Goal: Task Accomplishment & Management: Complete application form

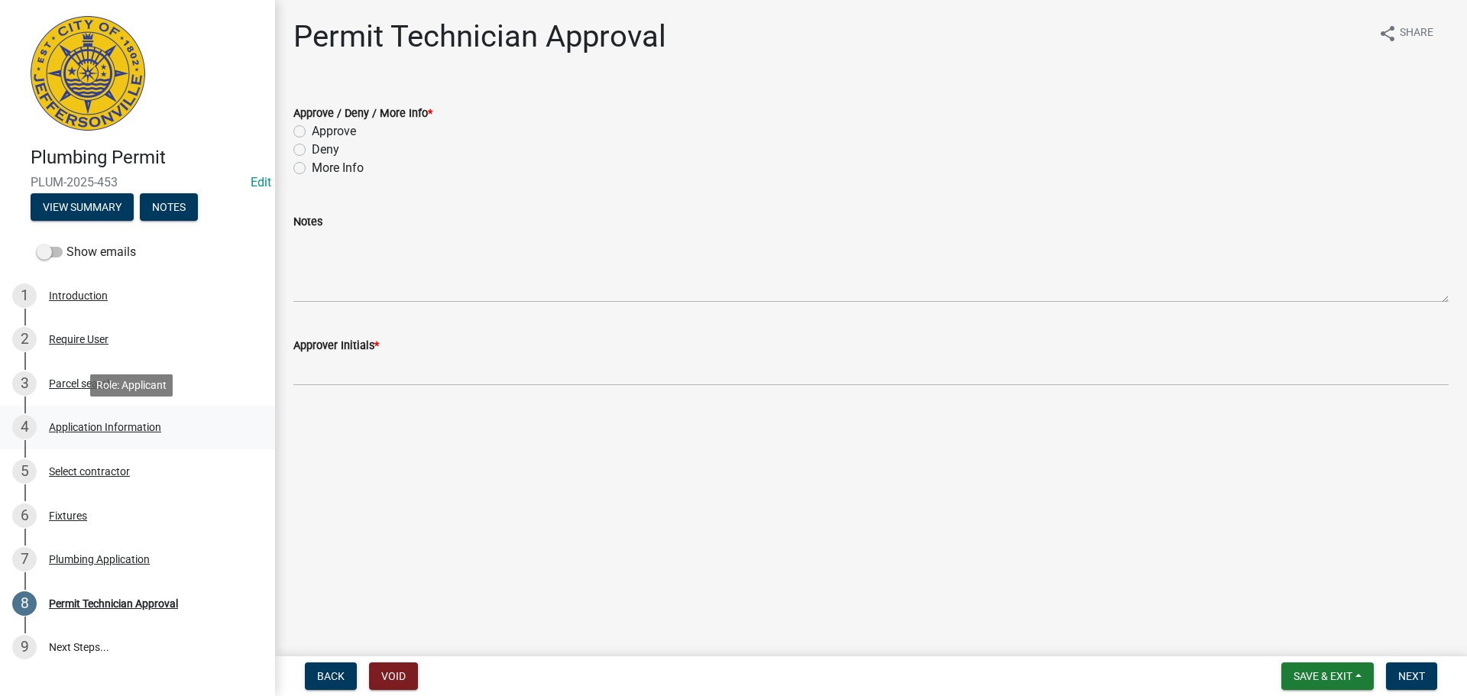
click at [138, 425] on div "Application Information" at bounding box center [105, 427] width 112 height 11
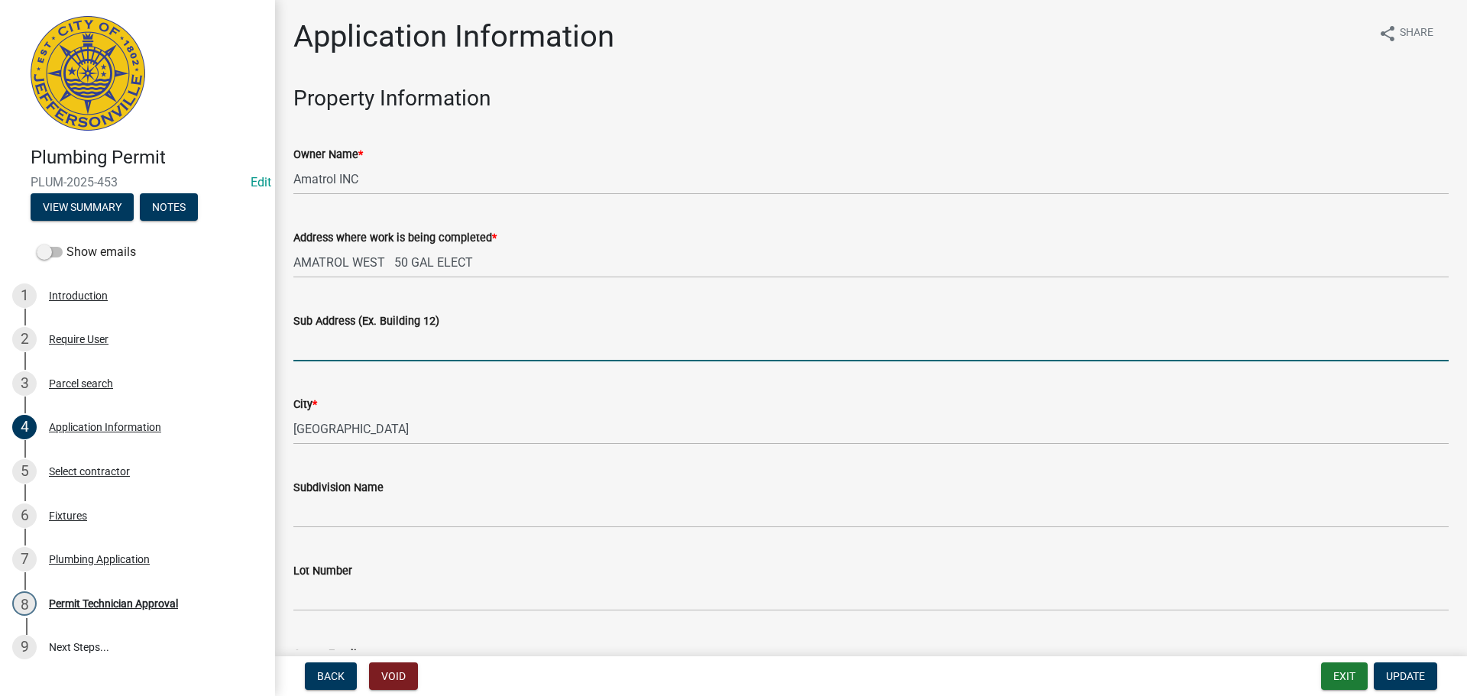
click at [401, 351] on input "Sub Address (Ex. Building 12)" at bounding box center [870, 345] width 1155 height 31
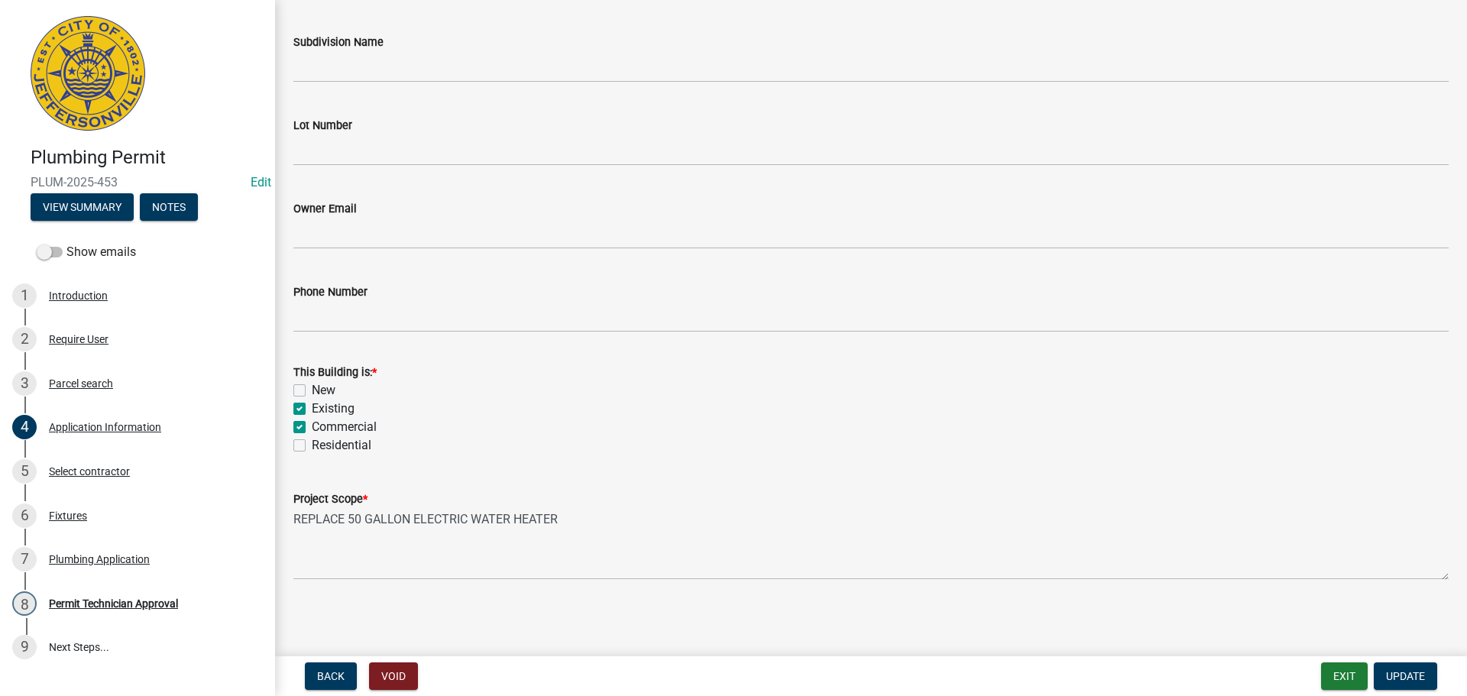
scroll to position [447, 0]
type input "[STREET_ADDRESS]"
click at [1407, 670] on span "Update" at bounding box center [1405, 676] width 39 height 12
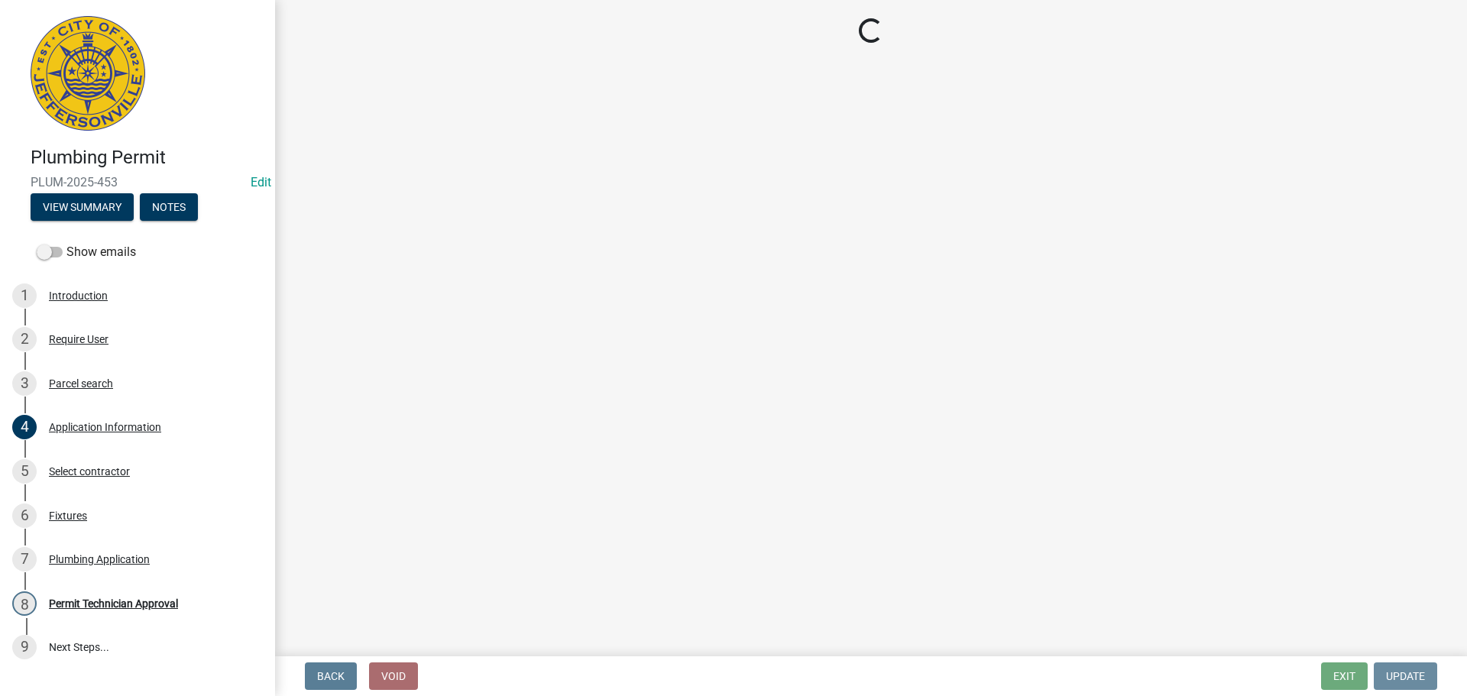
scroll to position [0, 0]
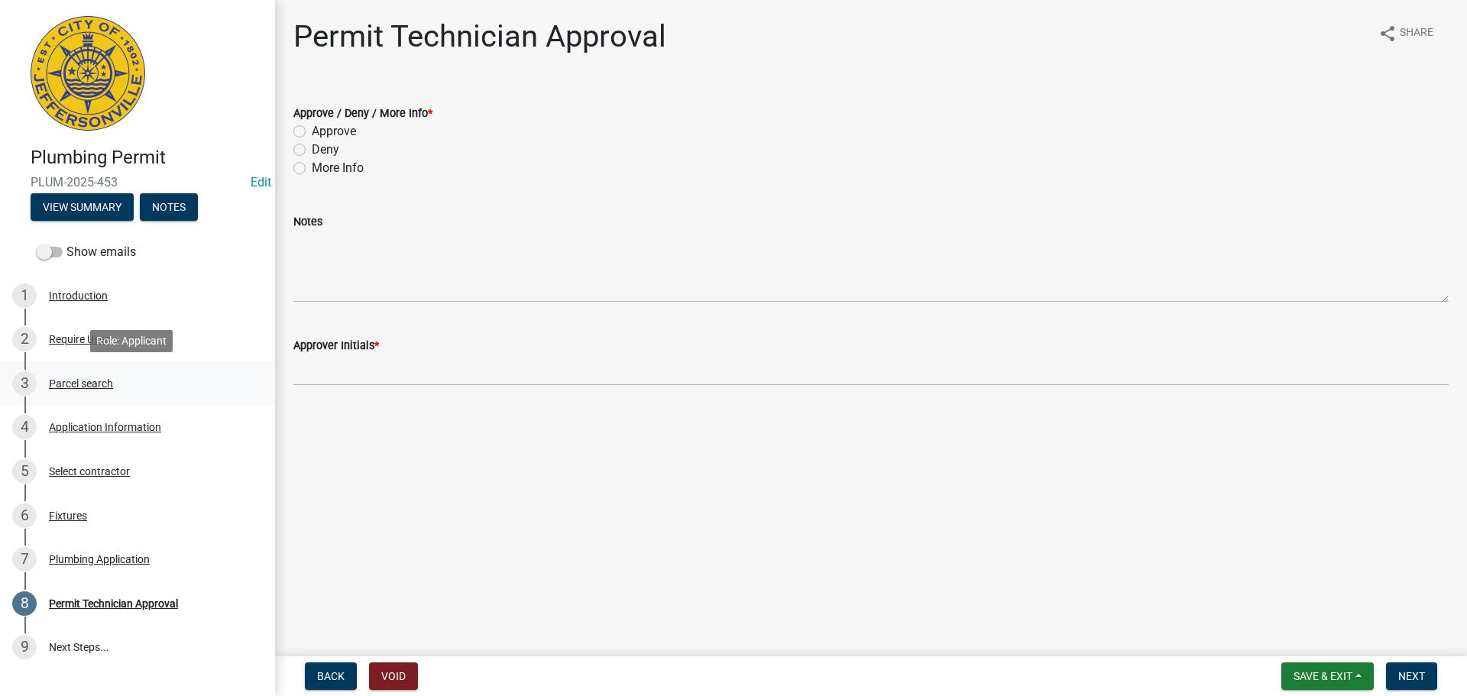
click at [91, 381] on div "Parcel search" at bounding box center [81, 383] width 64 height 11
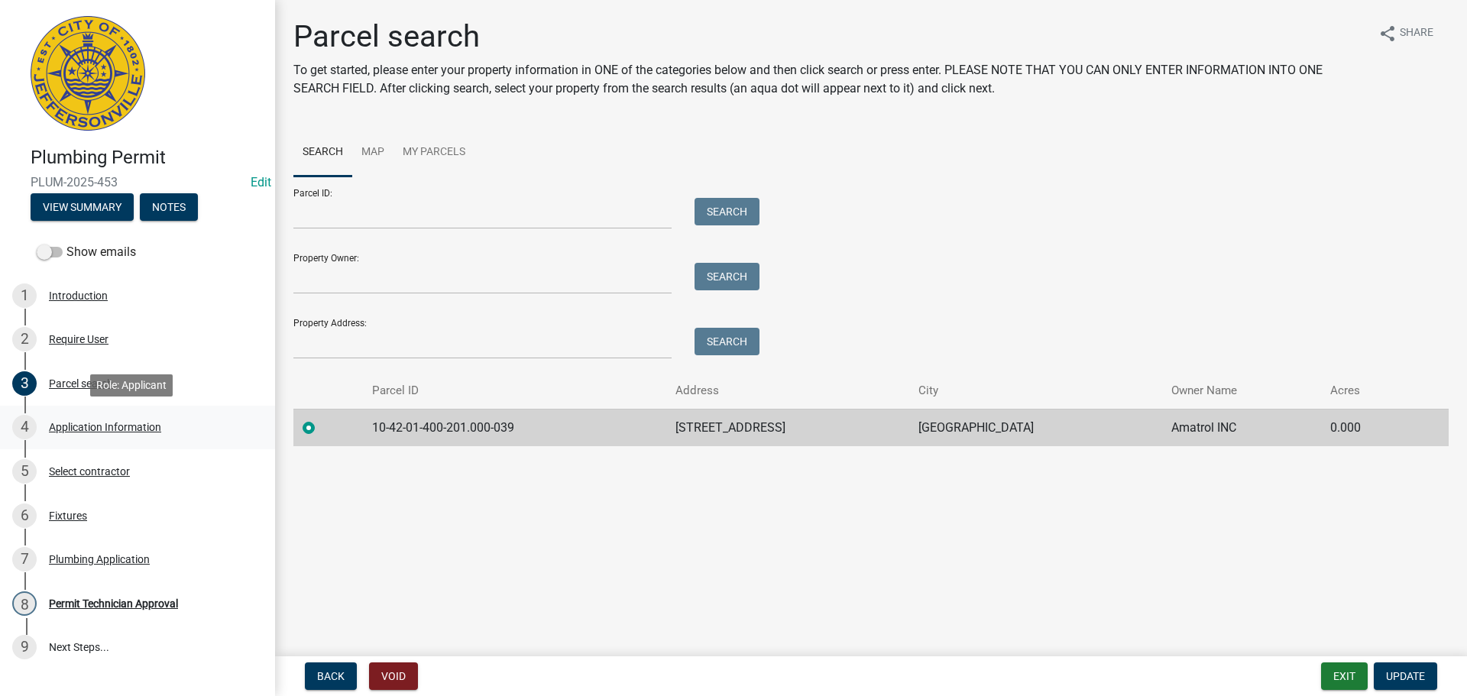
click at [97, 427] on div "Application Information" at bounding box center [105, 427] width 112 height 11
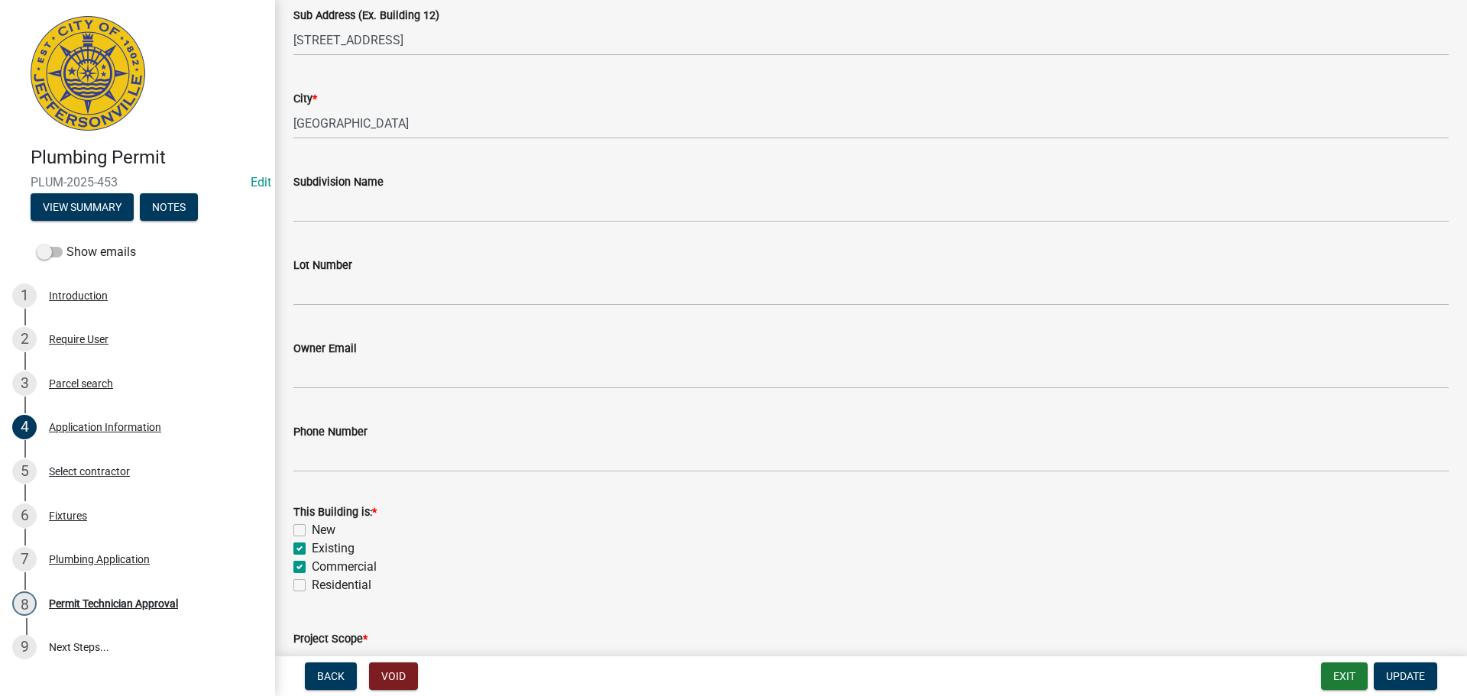
scroll to position [447, 0]
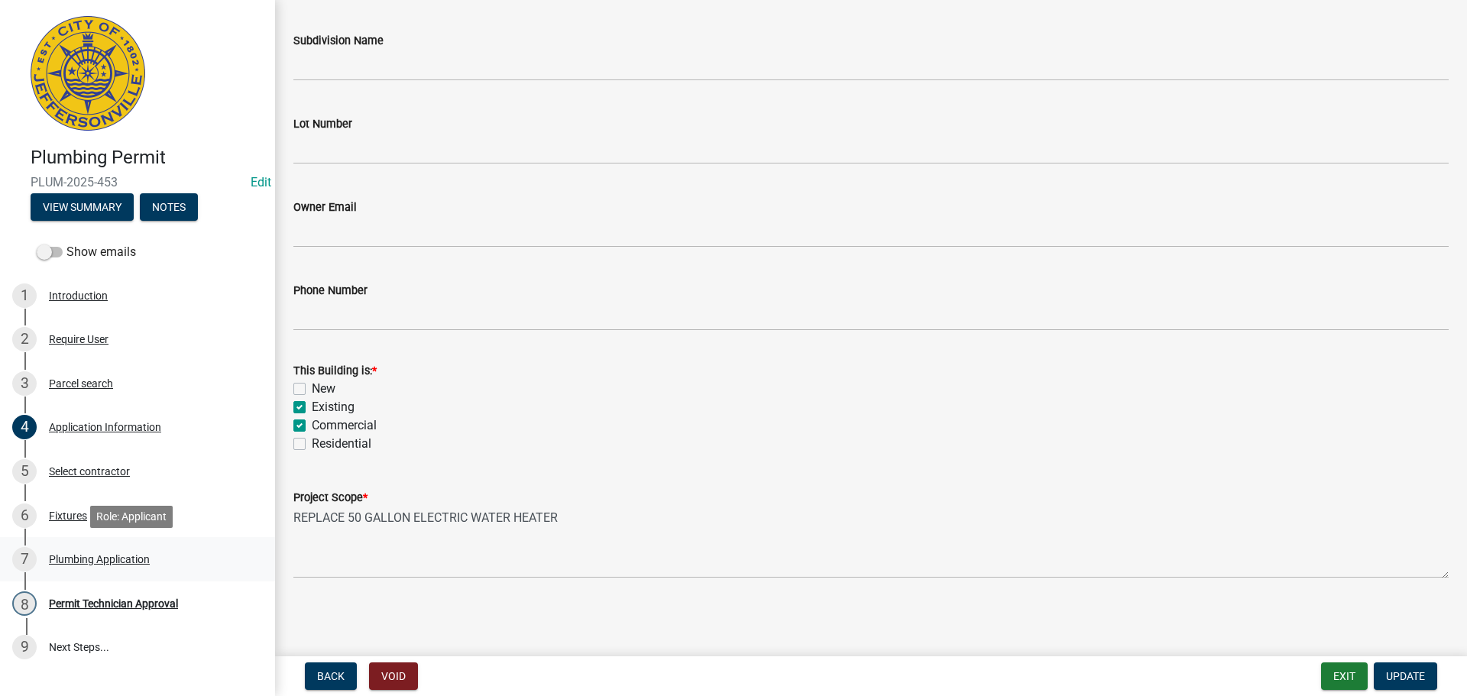
click at [91, 560] on div "Plumbing Application" at bounding box center [99, 559] width 101 height 11
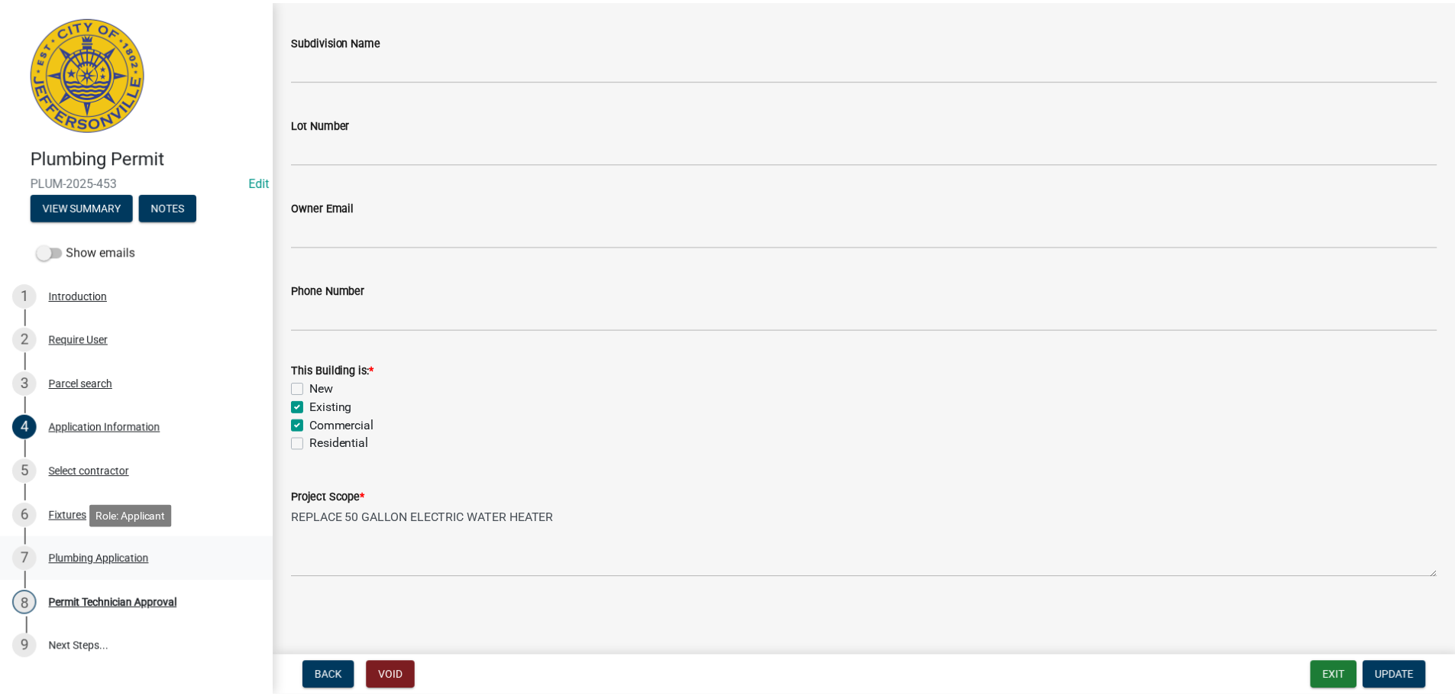
scroll to position [0, 0]
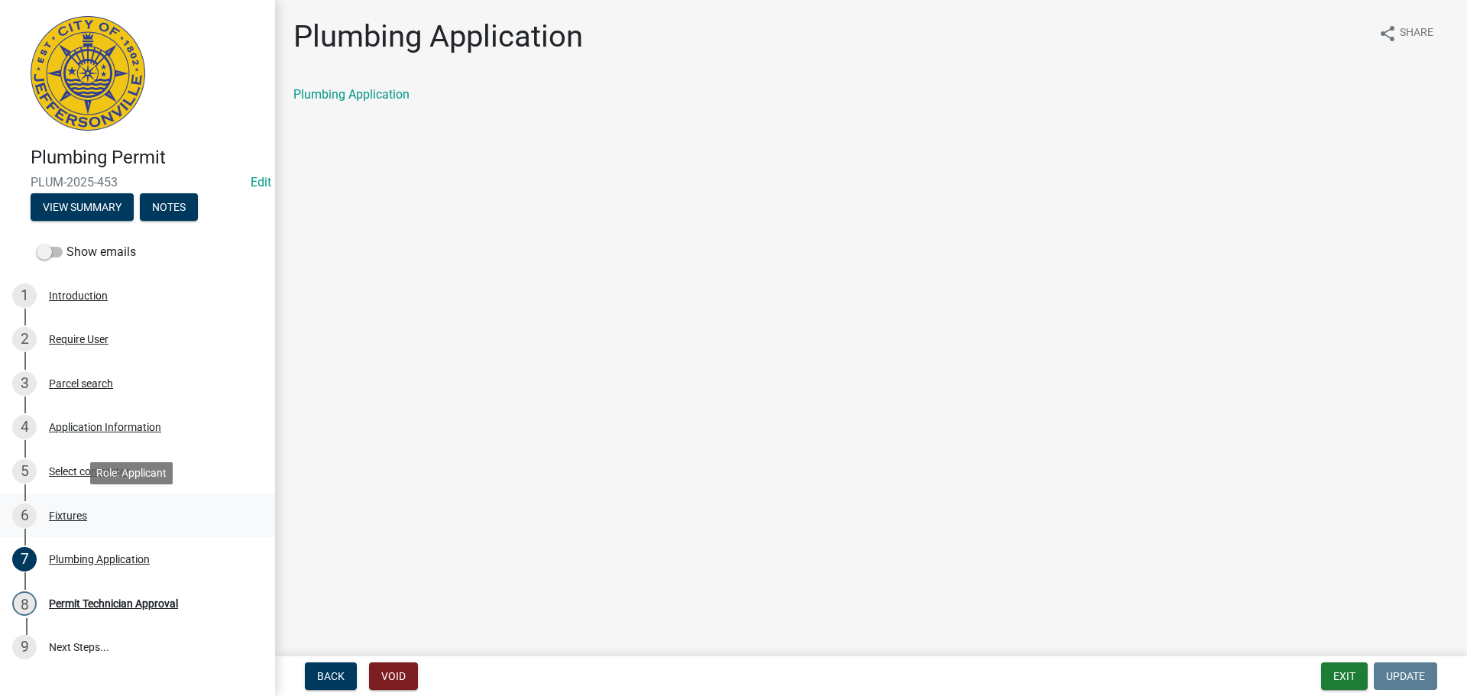
click at [66, 515] on div "Fixtures" at bounding box center [68, 515] width 38 height 11
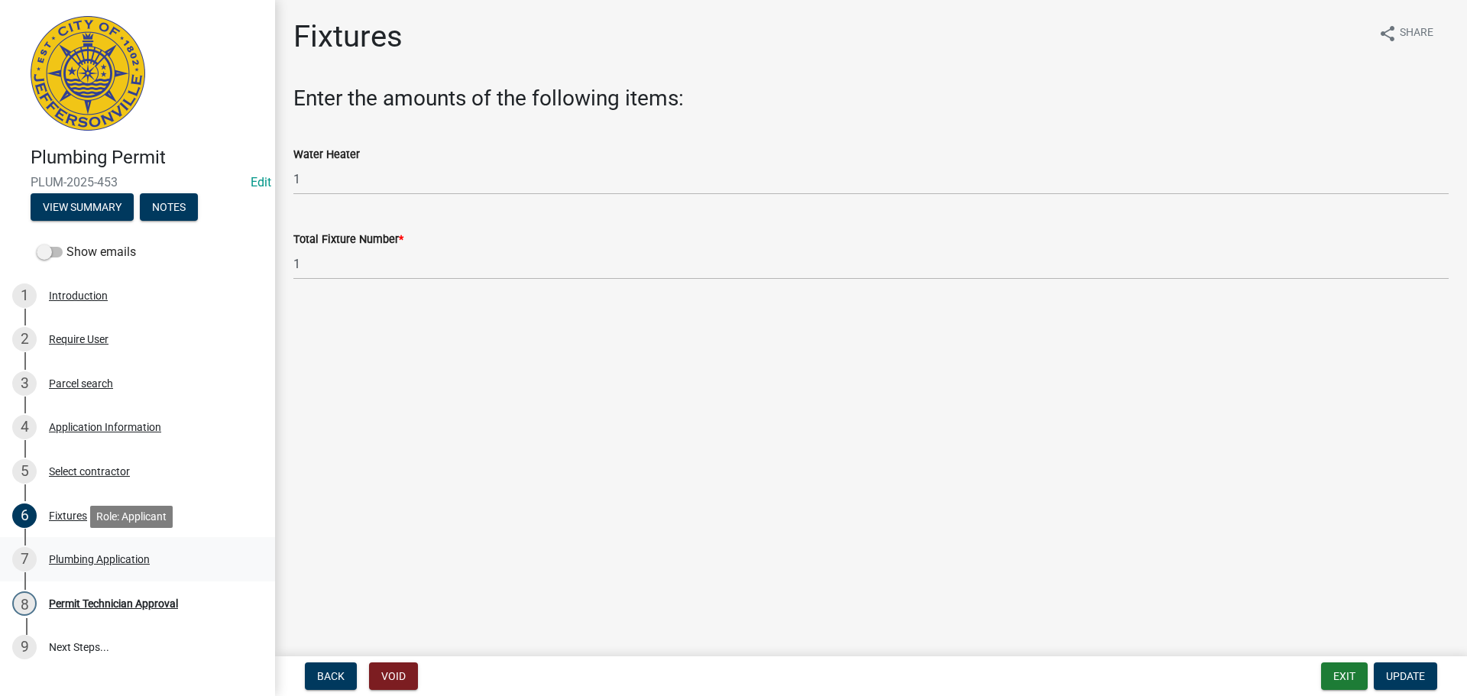
click at [72, 564] on div "Plumbing Application" at bounding box center [99, 559] width 101 height 11
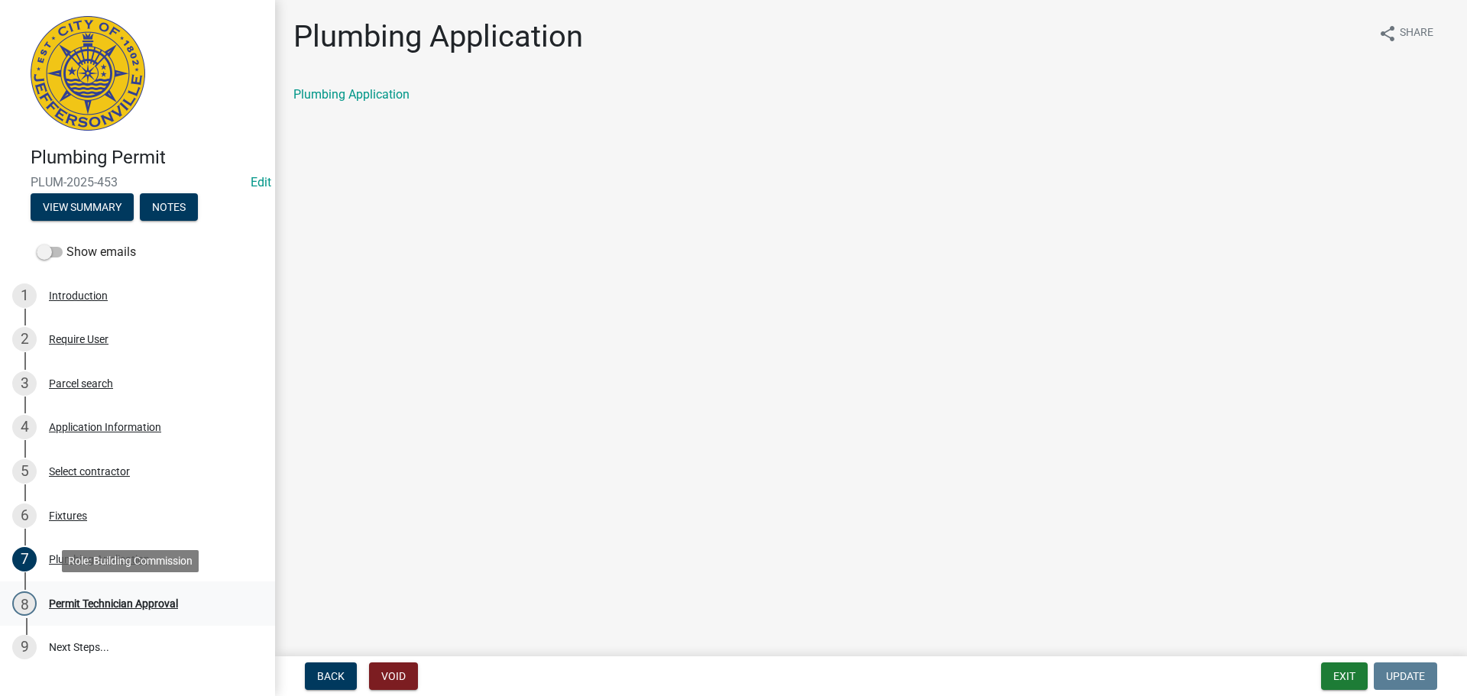
click at [92, 600] on div "Permit Technician Approval" at bounding box center [113, 603] width 129 height 11
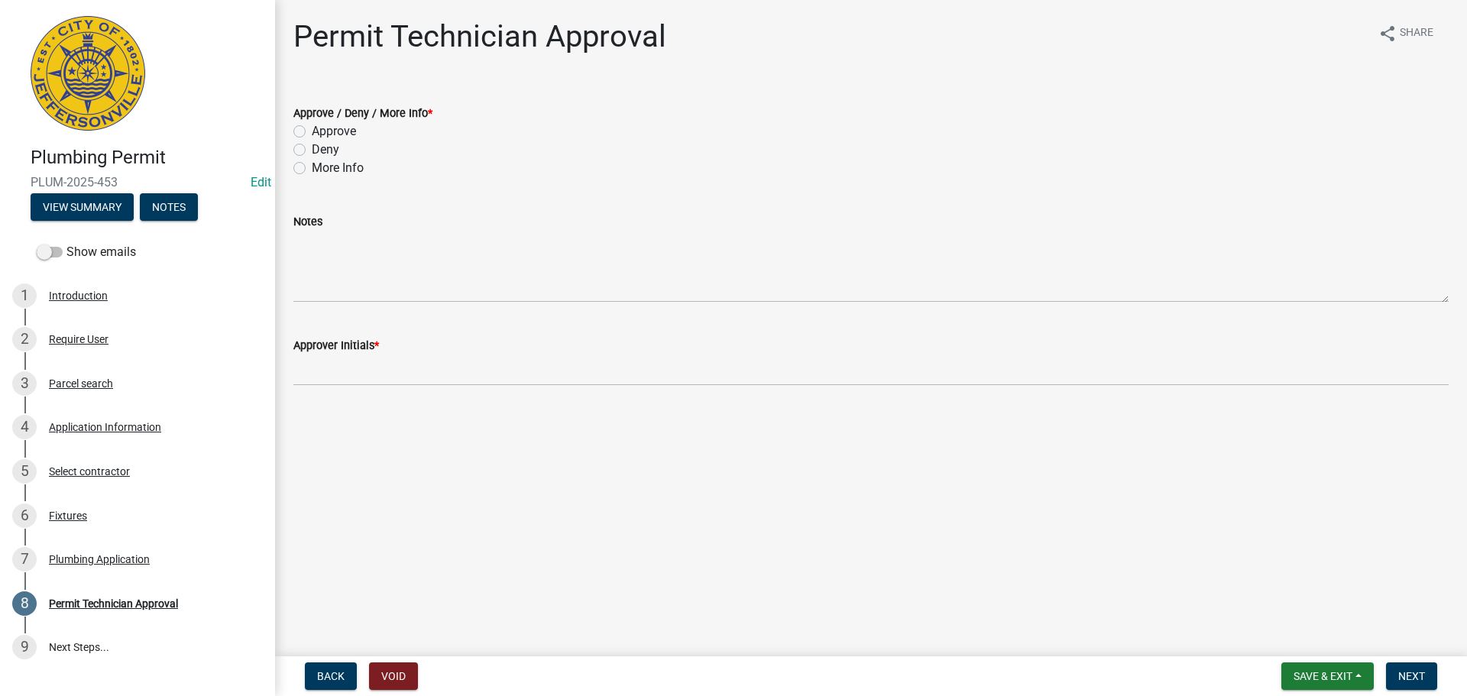
click at [344, 131] on label "Approve" at bounding box center [334, 131] width 44 height 18
click at [322, 131] on input "Approve" at bounding box center [317, 127] width 10 height 10
radio input "true"
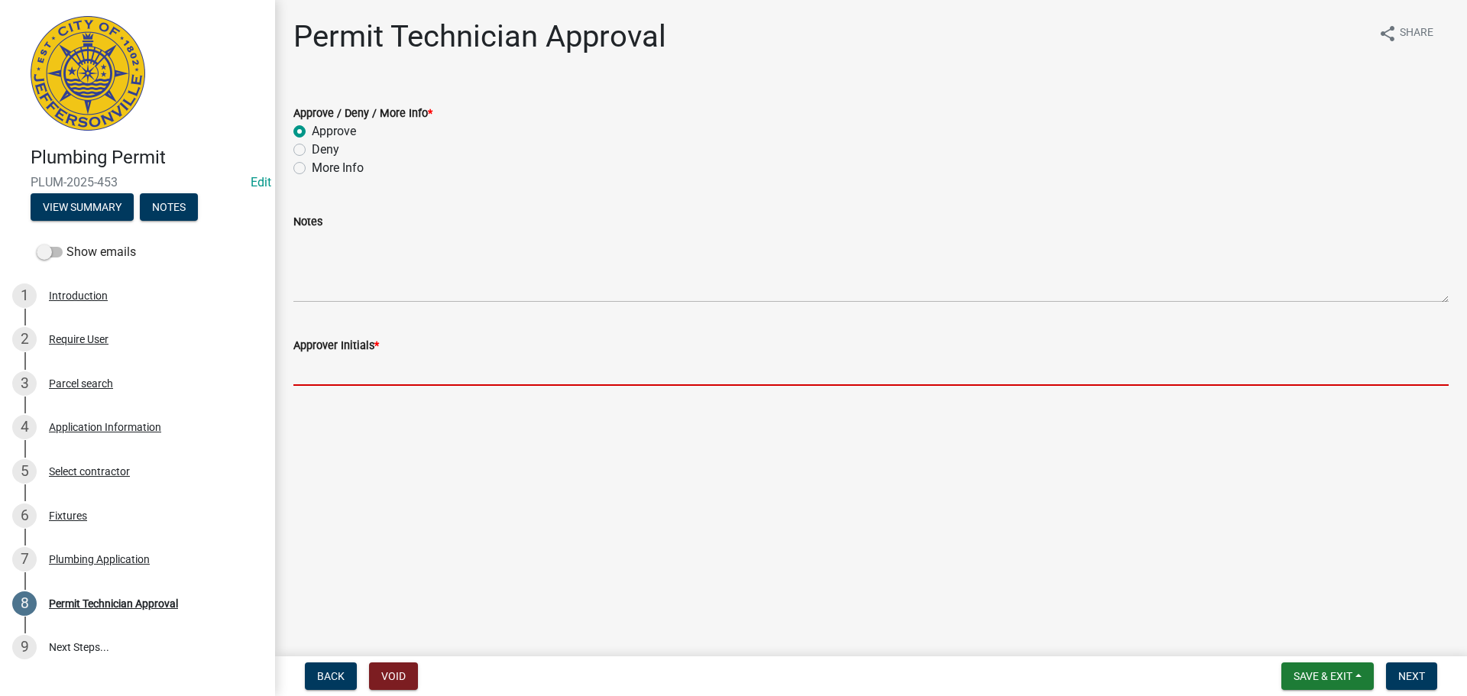
click at [363, 367] on input "Approver Initials *" at bounding box center [870, 369] width 1155 height 31
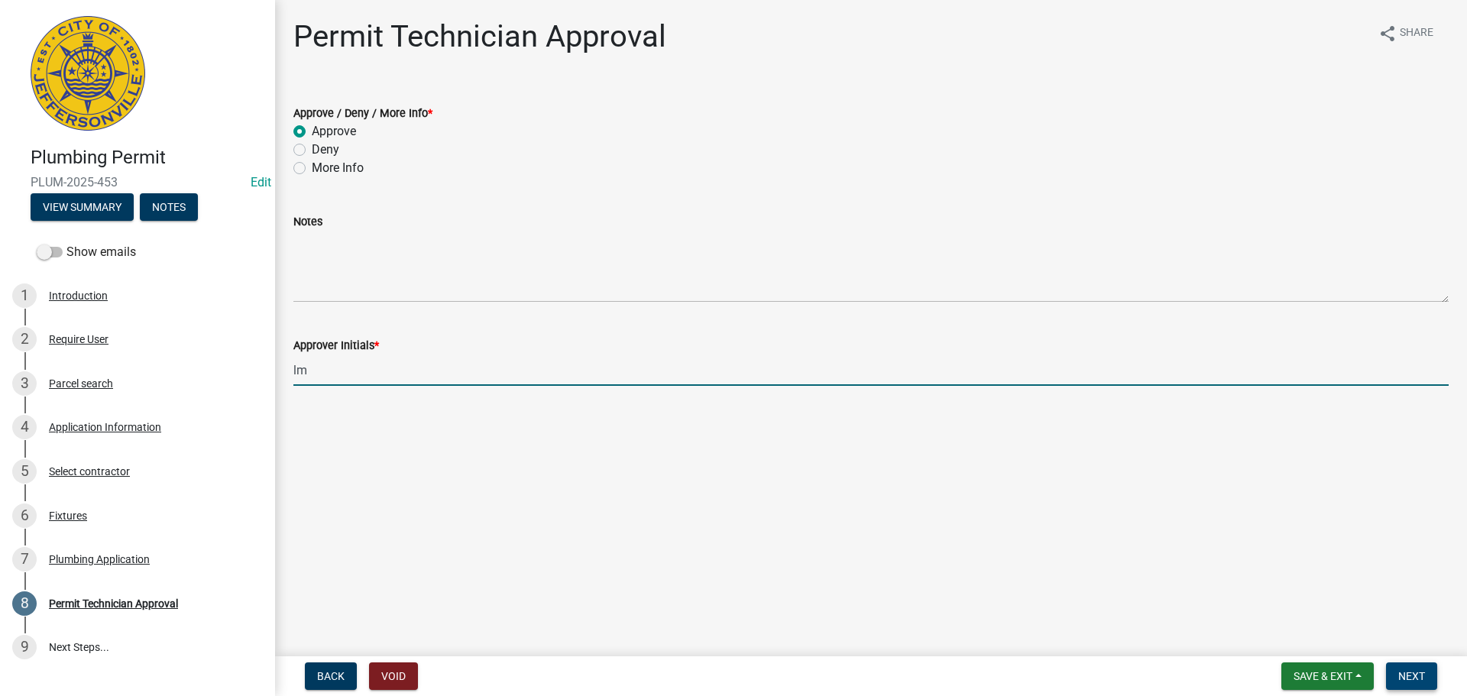
type input "lm"
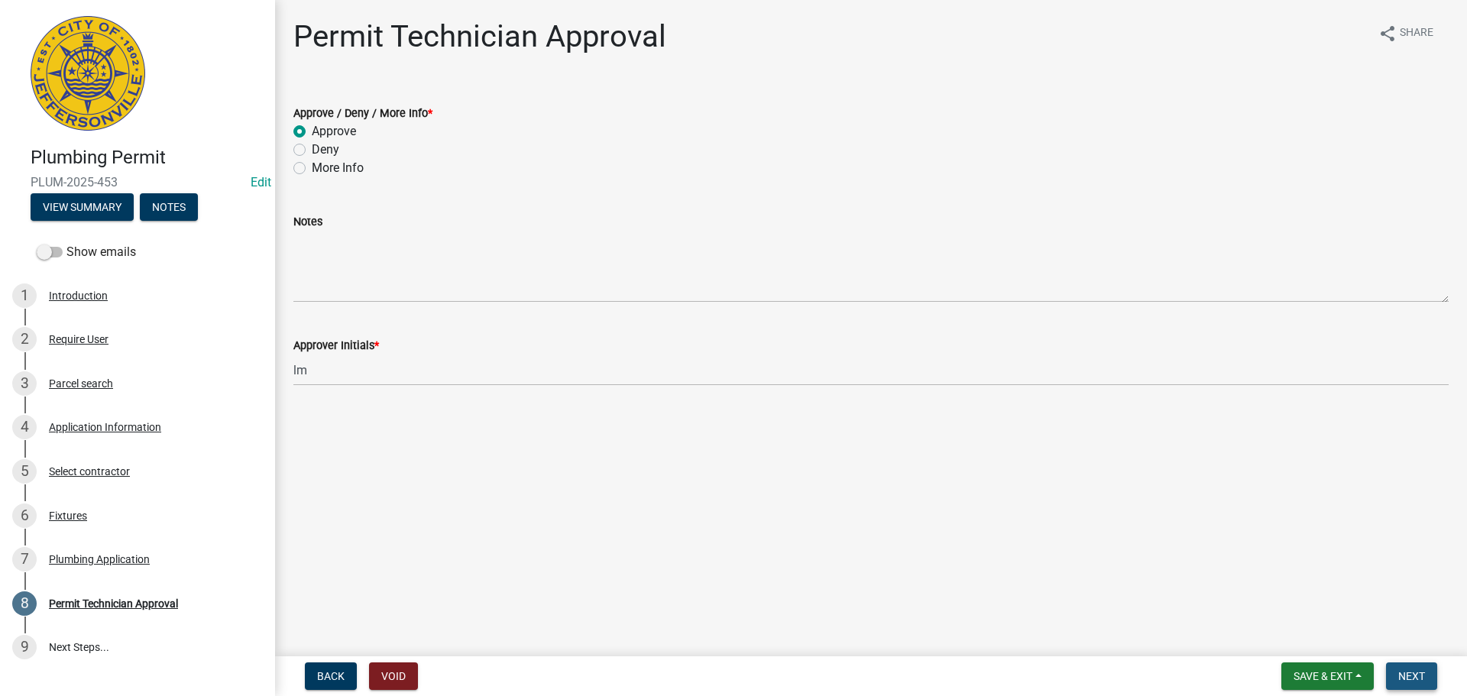
click at [1403, 671] on span "Next" at bounding box center [1411, 676] width 27 height 12
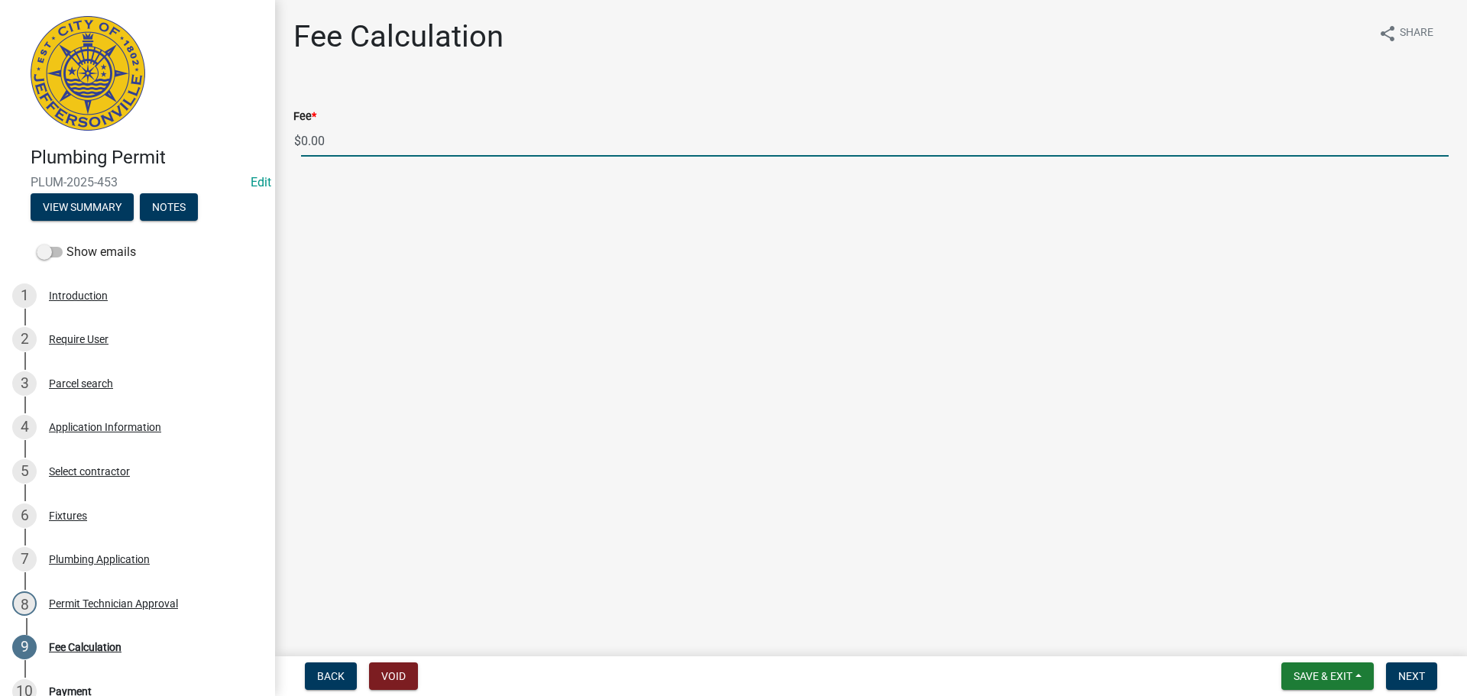
drag, startPoint x: 344, startPoint y: 140, endPoint x: 192, endPoint y: 115, distance: 153.9
click at [192, 115] on div "Plumbing Permit PLUM-2025-453 Edit View Summary Notes Show emails 1 Introductio…" at bounding box center [733, 348] width 1467 height 696
type input "50.00"
click at [1416, 675] on span "Next" at bounding box center [1411, 676] width 27 height 12
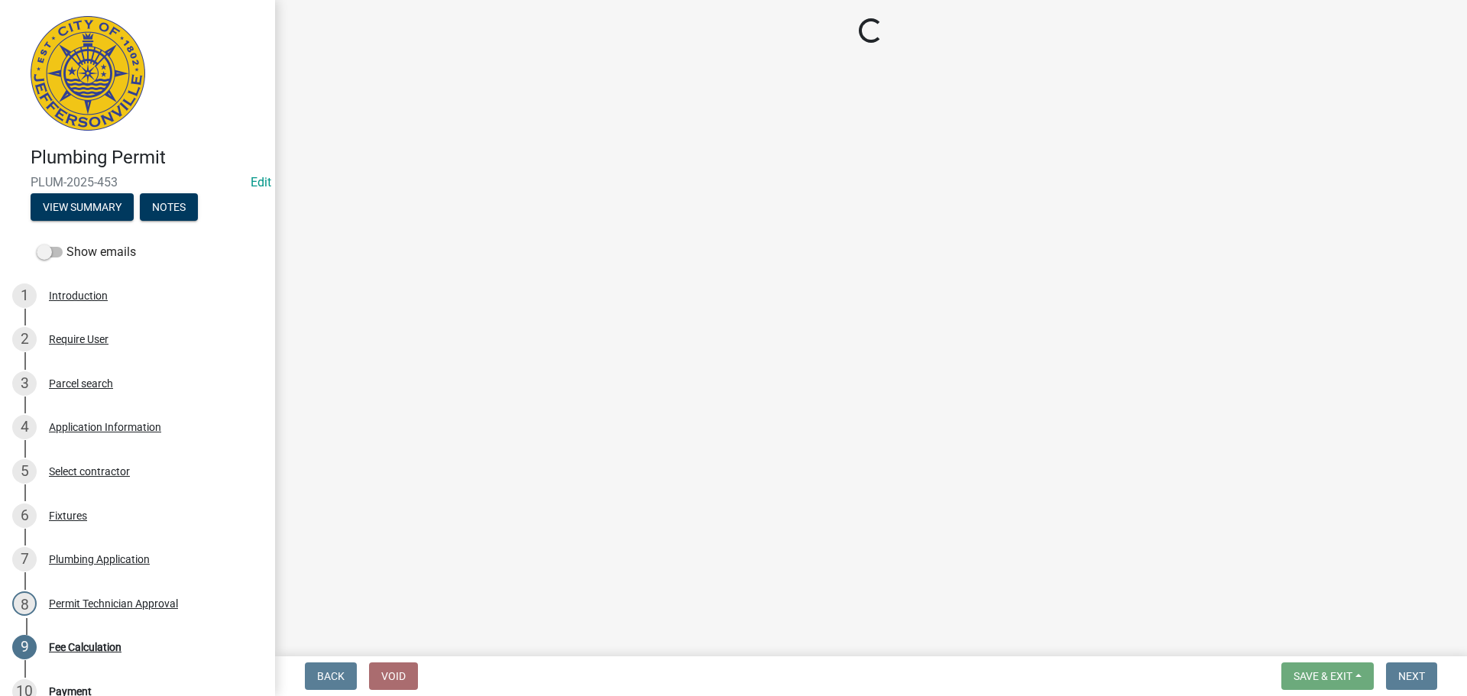
select select "3: 3"
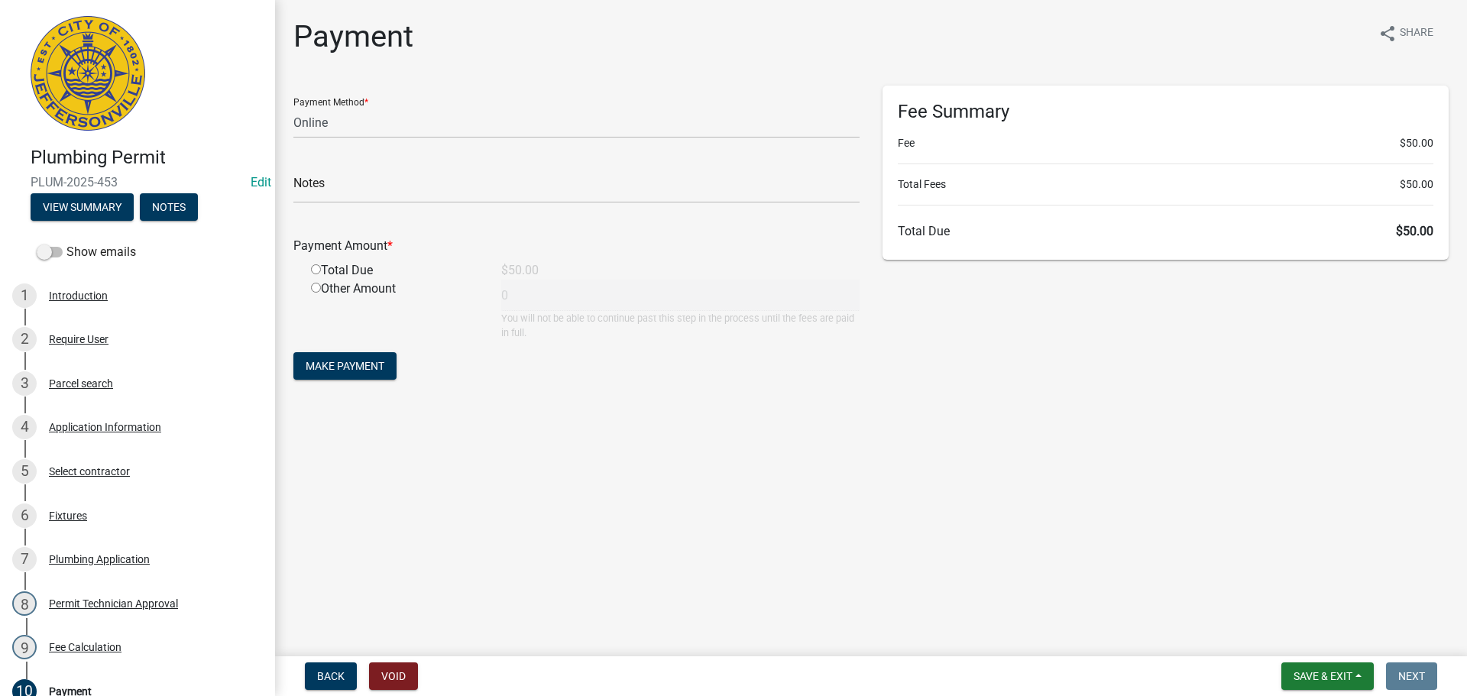
click at [1306, 652] on div "Plumbing Permit PLUM-2025-453 Edit View Summary Notes Show emails 1 Introductio…" at bounding box center [733, 348] width 1467 height 696
click at [1308, 665] on button "Save & Exit" at bounding box center [1327, 675] width 92 height 27
click at [1318, 642] on button "Save & Exit" at bounding box center [1312, 636] width 122 height 37
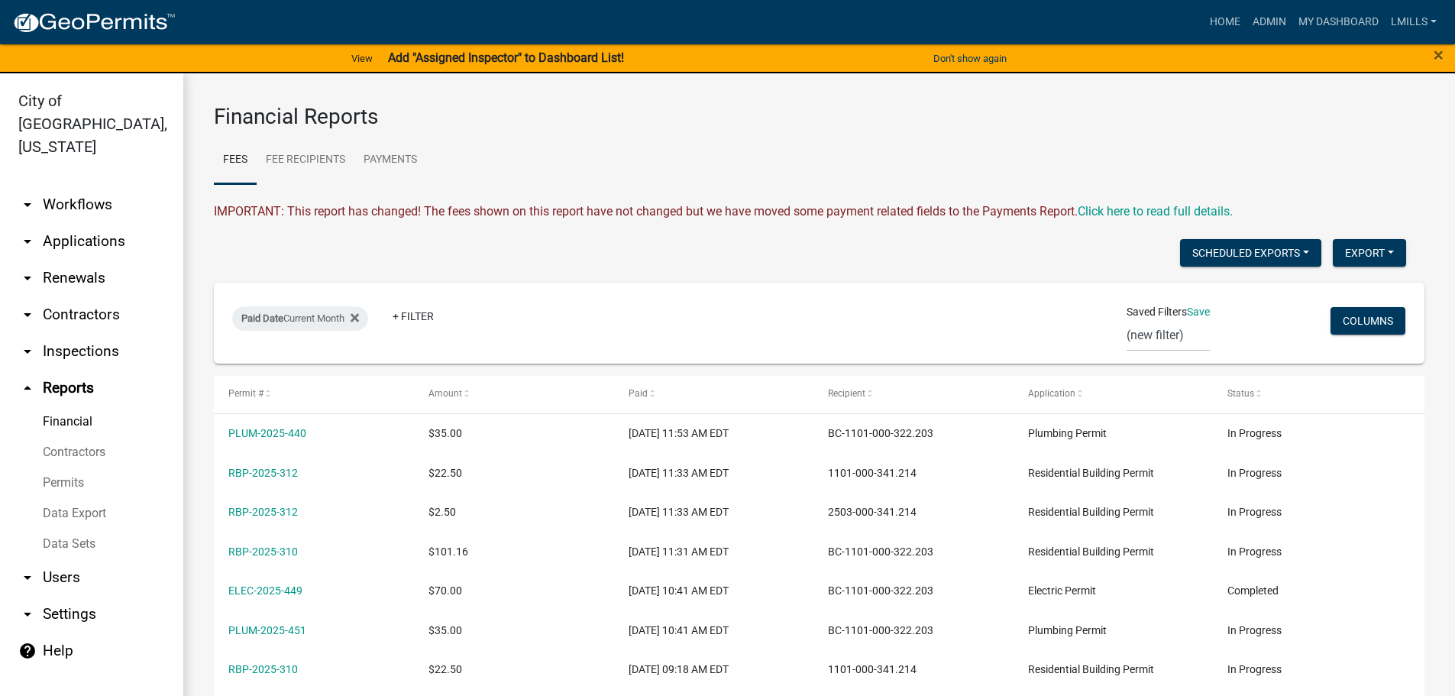
click at [79, 223] on link "arrow_drop_down Applications" at bounding box center [91, 241] width 183 height 37
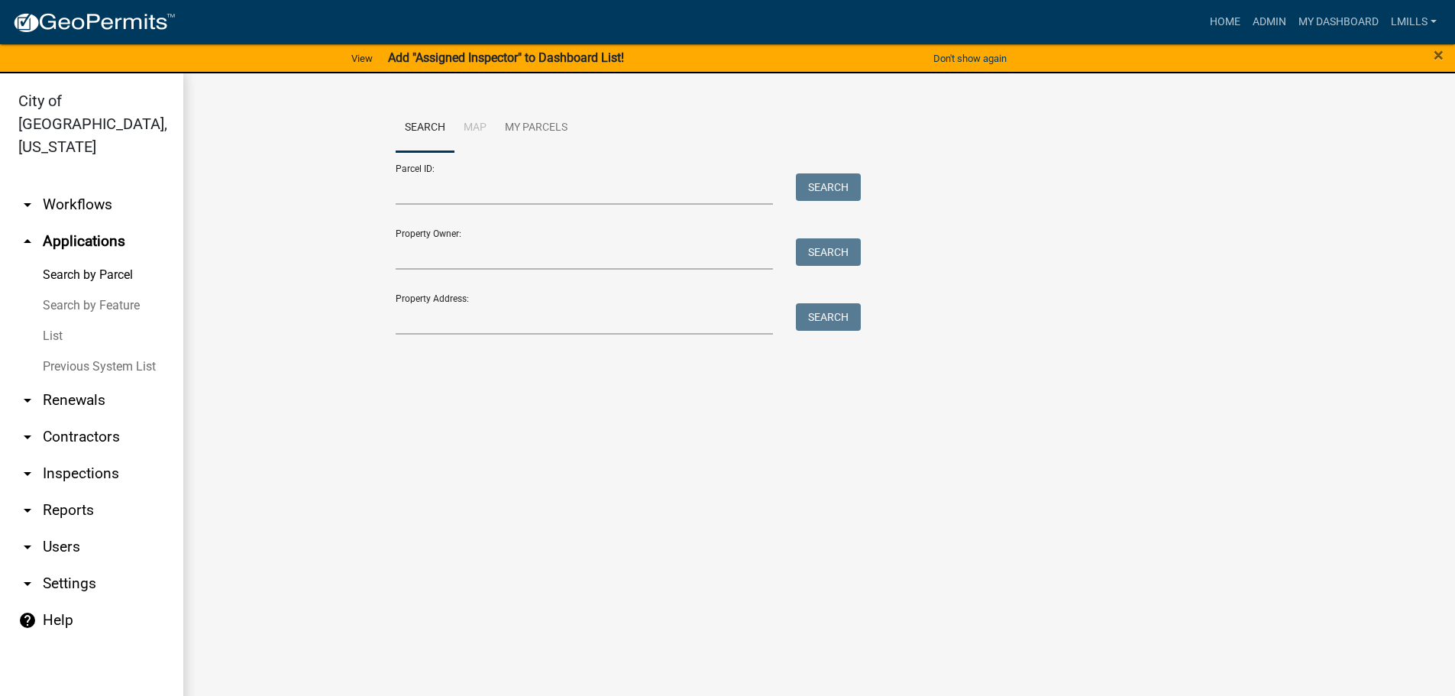
click at [54, 321] on link "List" at bounding box center [91, 336] width 183 height 31
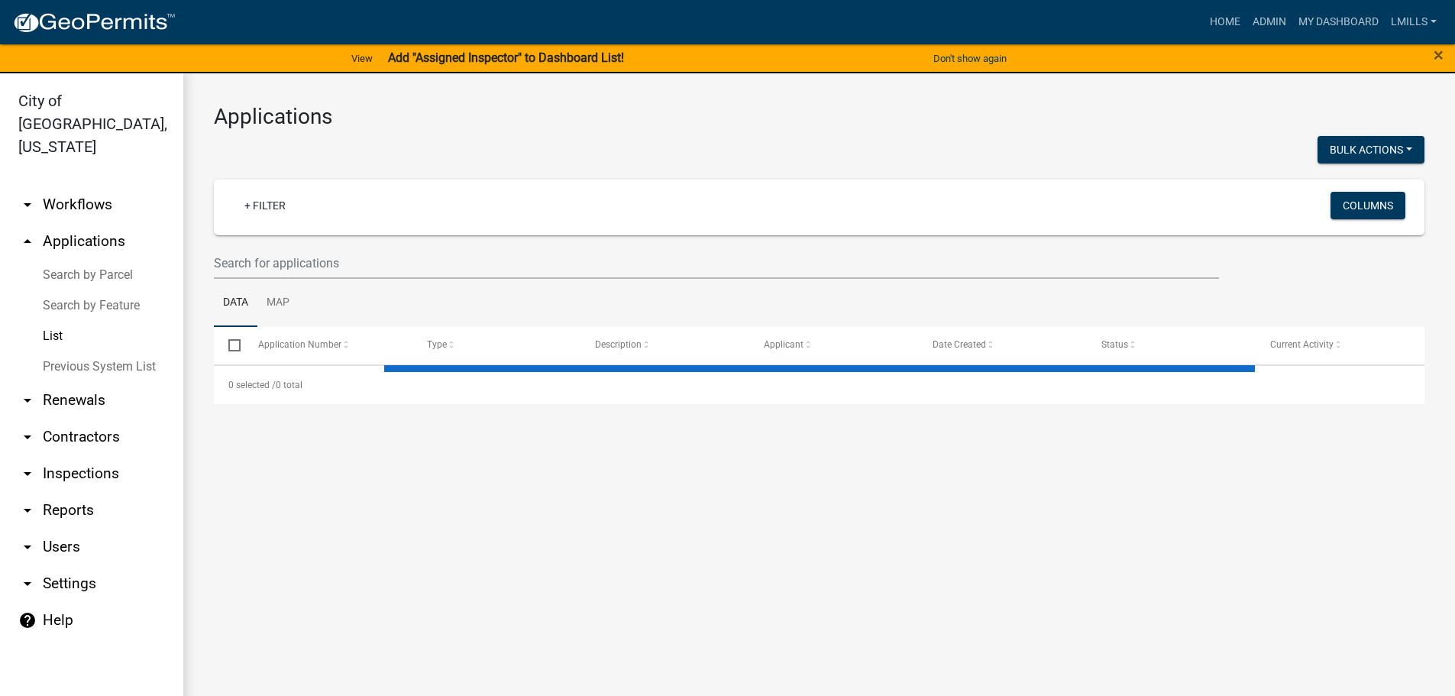
select select "3: 100"
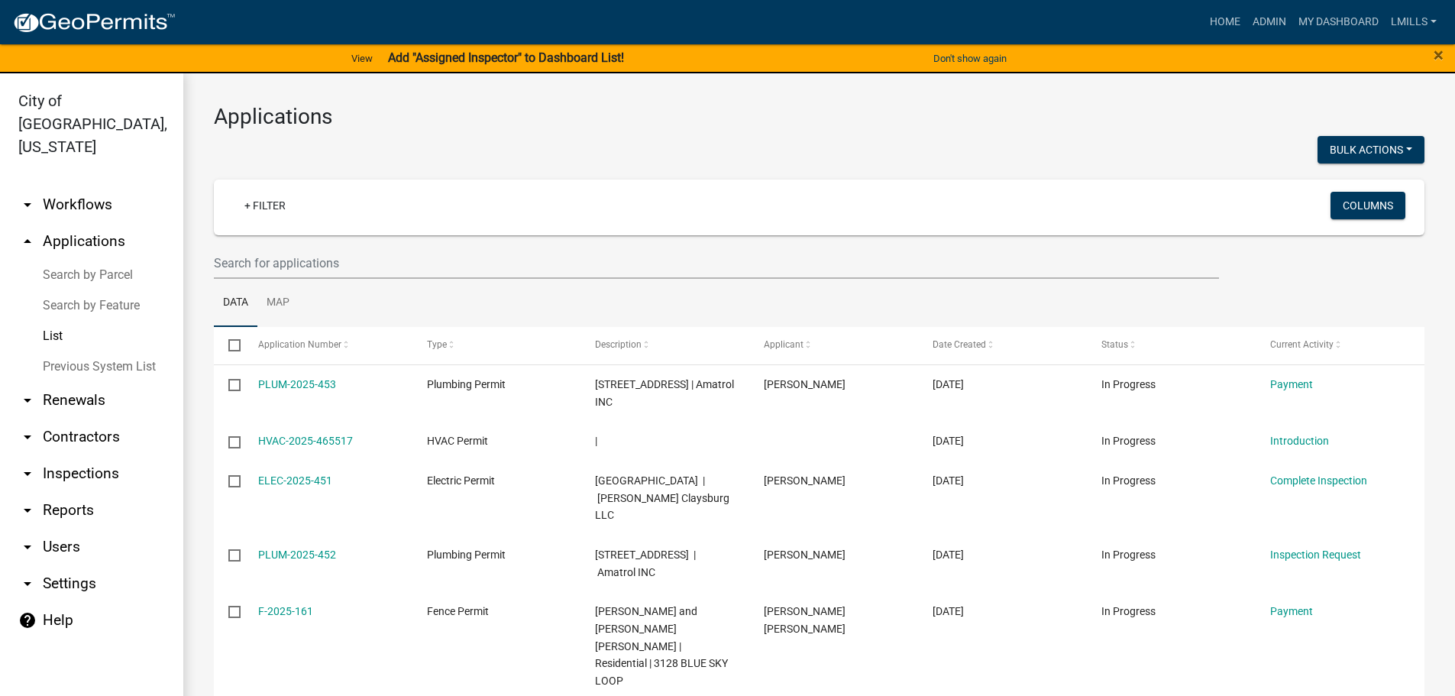
click at [97, 186] on link "arrow_drop_down Workflows" at bounding box center [91, 204] width 183 height 37
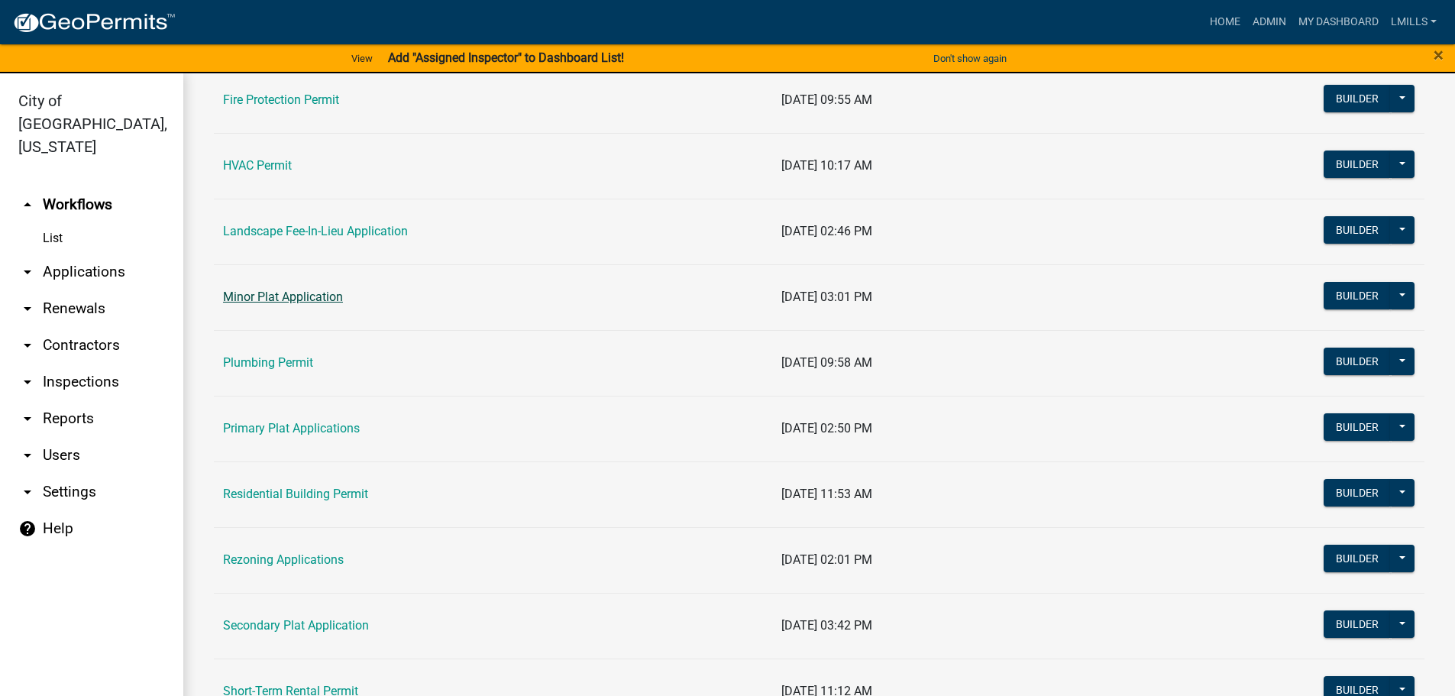
scroll to position [687, 0]
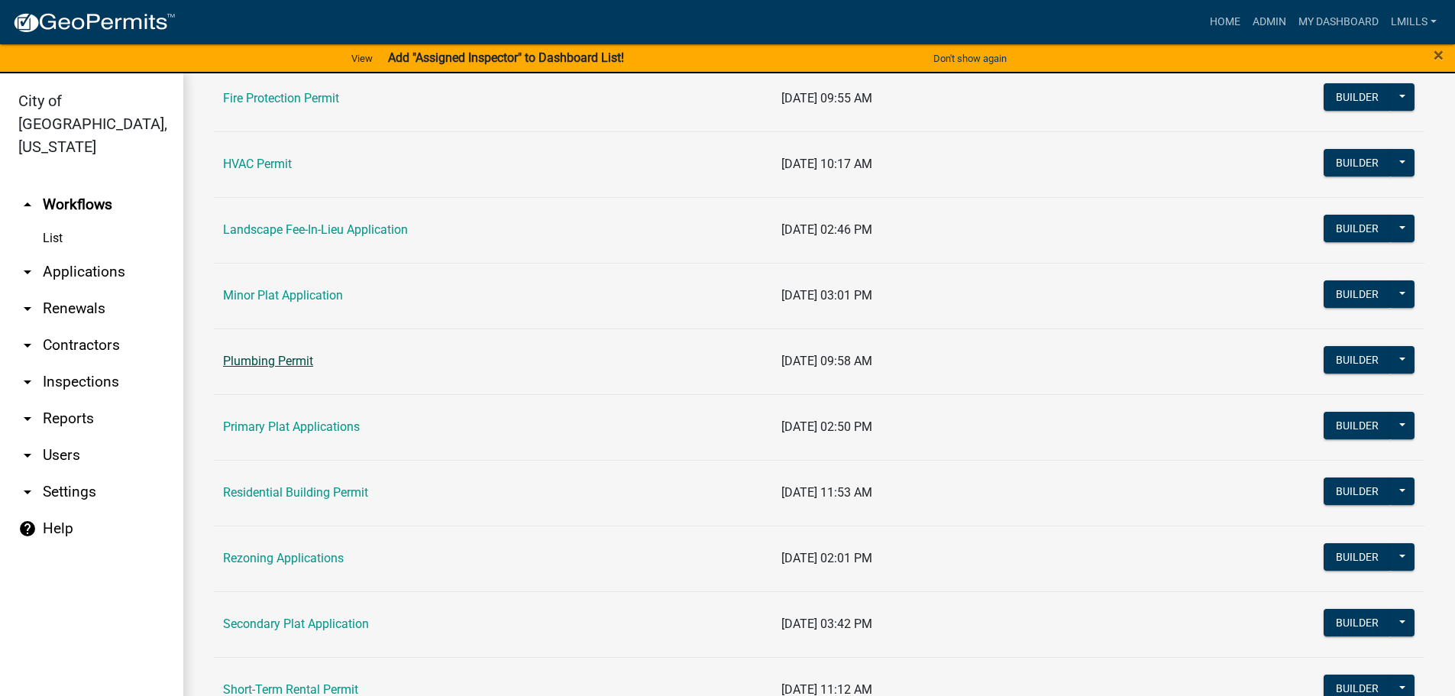
click at [264, 361] on link "Plumbing Permit" at bounding box center [268, 361] width 90 height 15
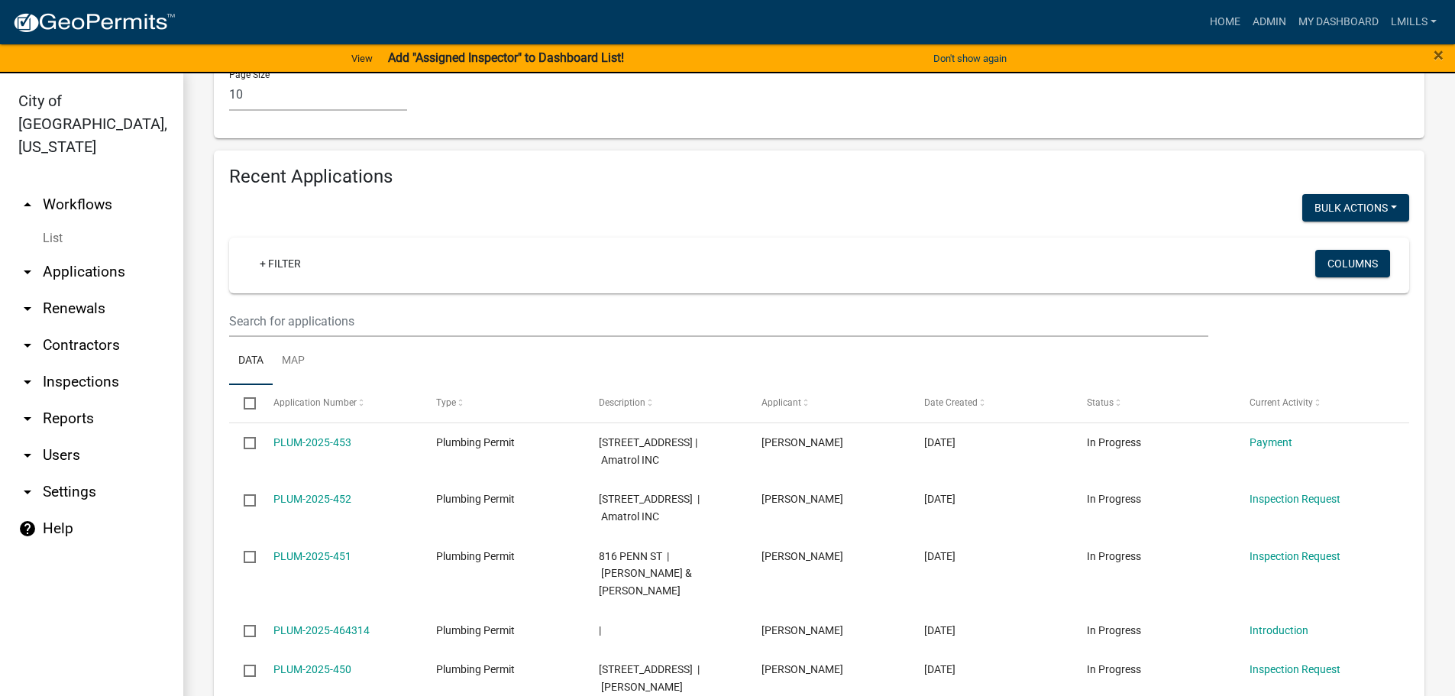
scroll to position [1451, 0]
